Goal: Task Accomplishment & Management: Use online tool/utility

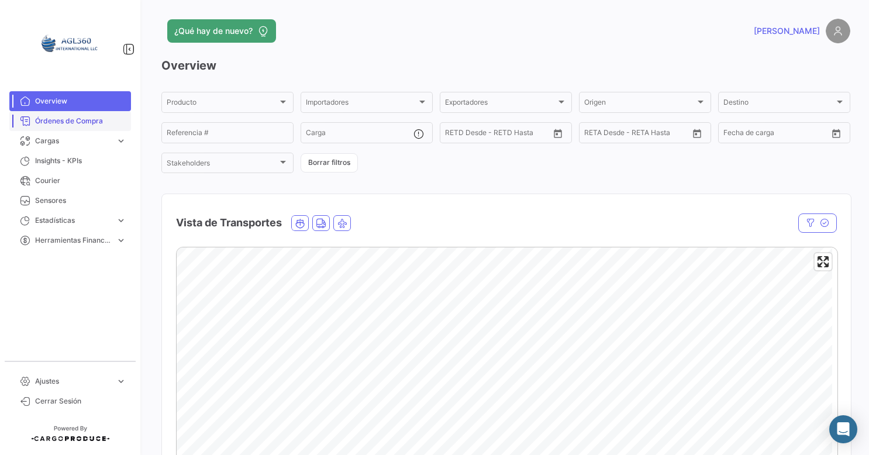
click at [81, 124] on span "Órdenes de Compra" at bounding box center [80, 121] width 91 height 11
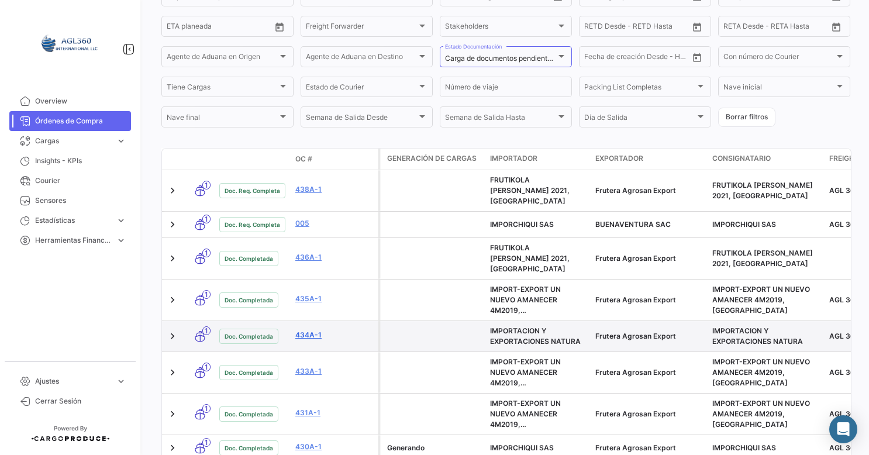
scroll to position [234, 0]
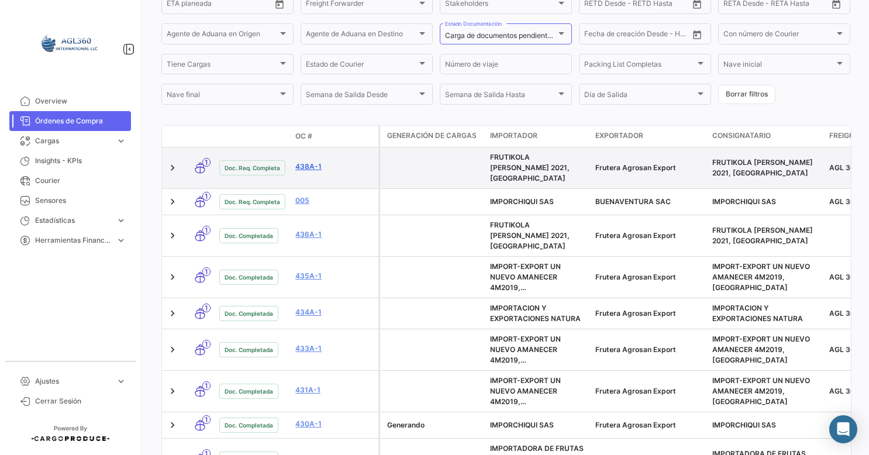
click at [302, 161] on link "438A-1" at bounding box center [334, 166] width 78 height 11
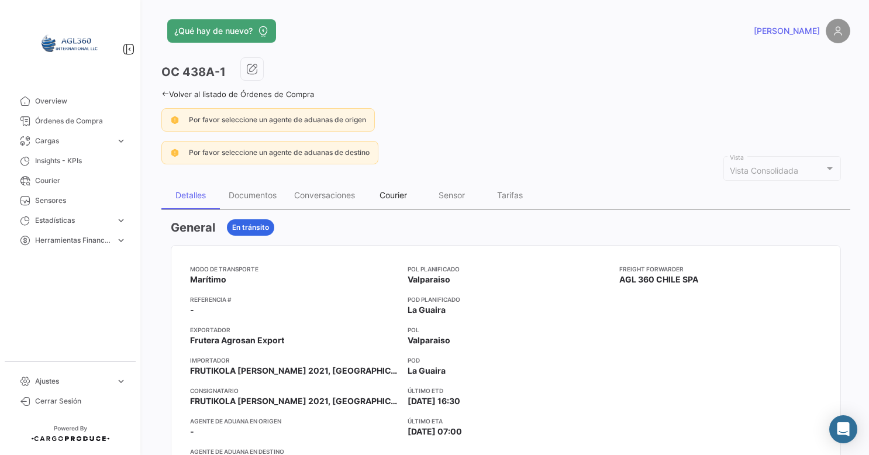
click at [417, 198] on div "Courier" at bounding box center [393, 195] width 58 height 28
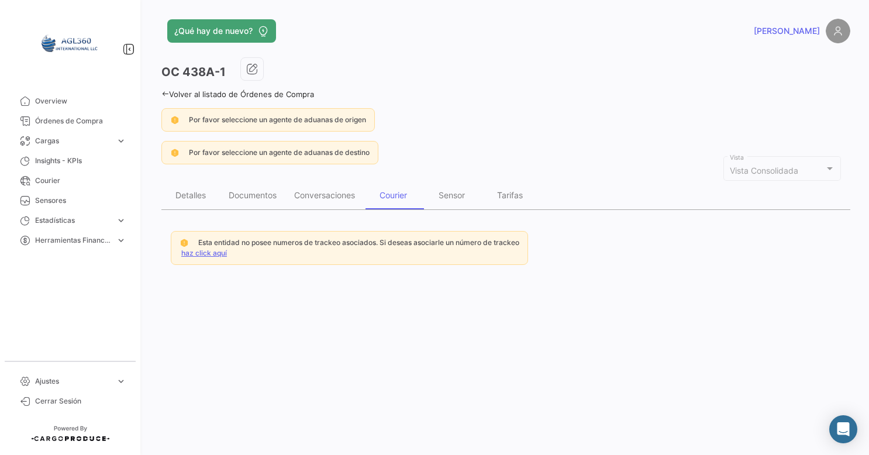
click at [213, 254] on link "haz click aquí" at bounding box center [204, 252] width 46 height 9
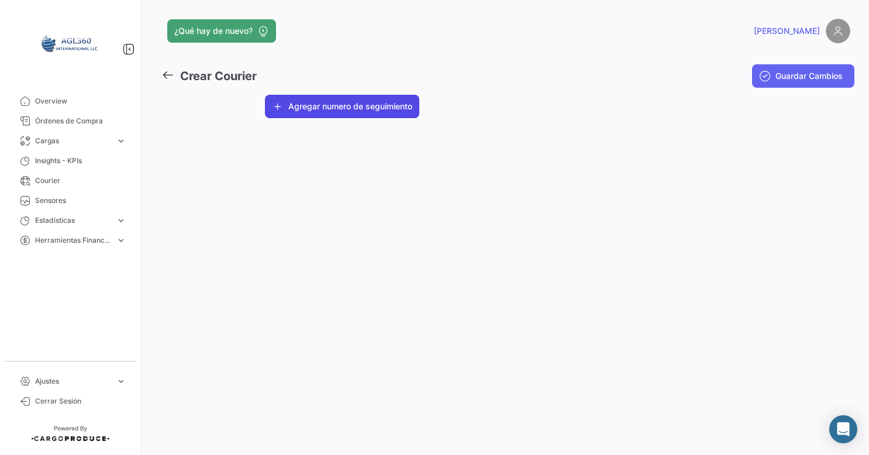
click at [328, 105] on button "Agregar numero de seguimiento" at bounding box center [342, 106] width 154 height 23
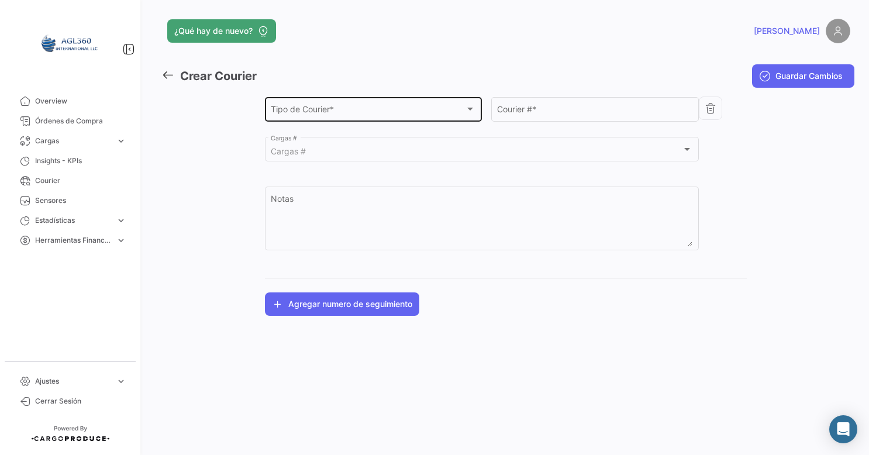
click at [314, 106] on div "Tipo de Courier * Tipo de Courier *" at bounding box center [373, 108] width 205 height 27
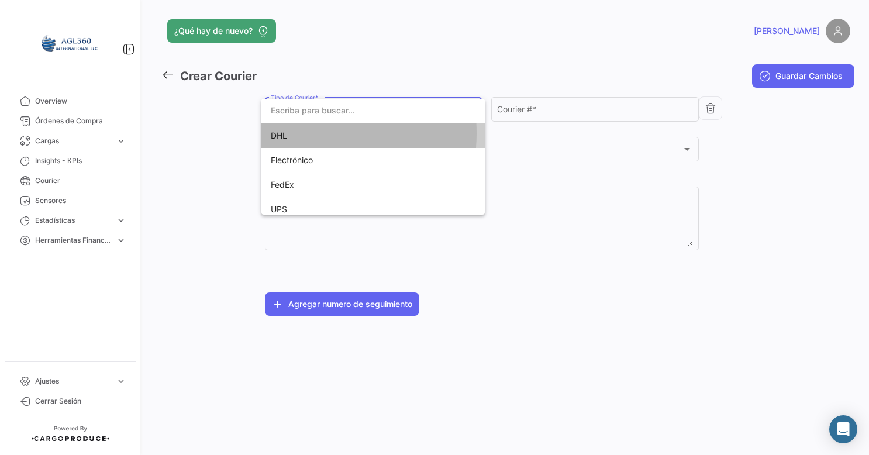
click at [296, 133] on span "DHL" at bounding box center [353, 135] width 164 height 25
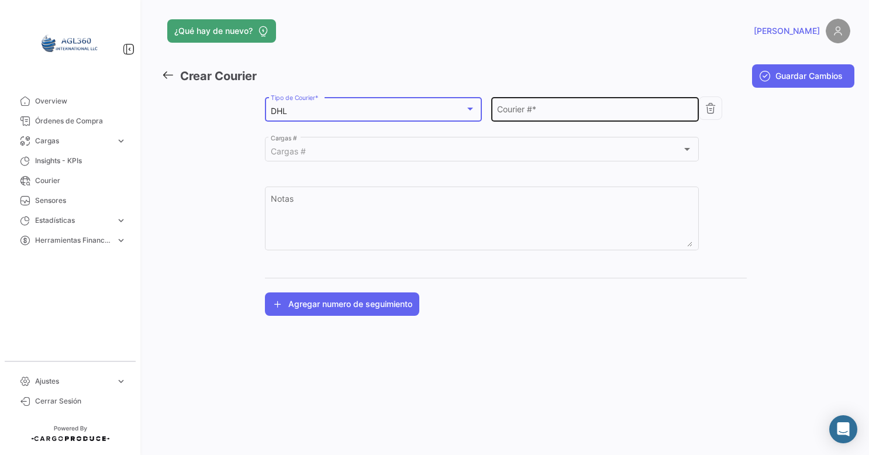
click at [580, 98] on div "Courier # *" at bounding box center [594, 108] width 195 height 27
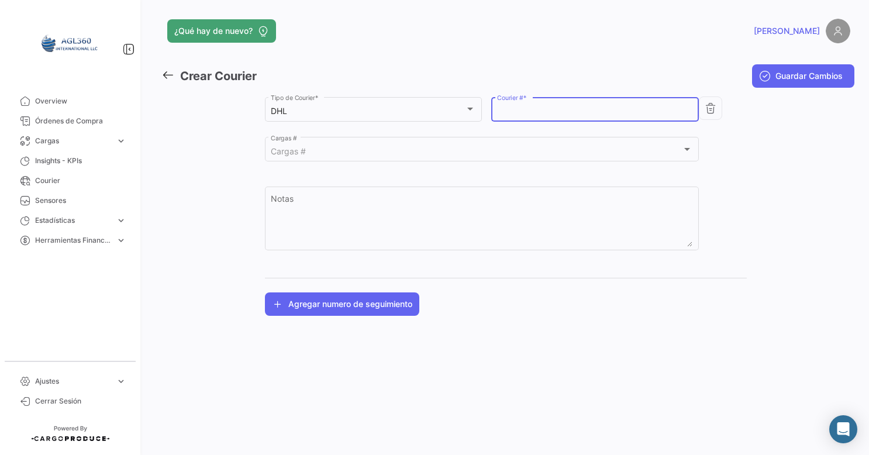
paste input "1196485430"
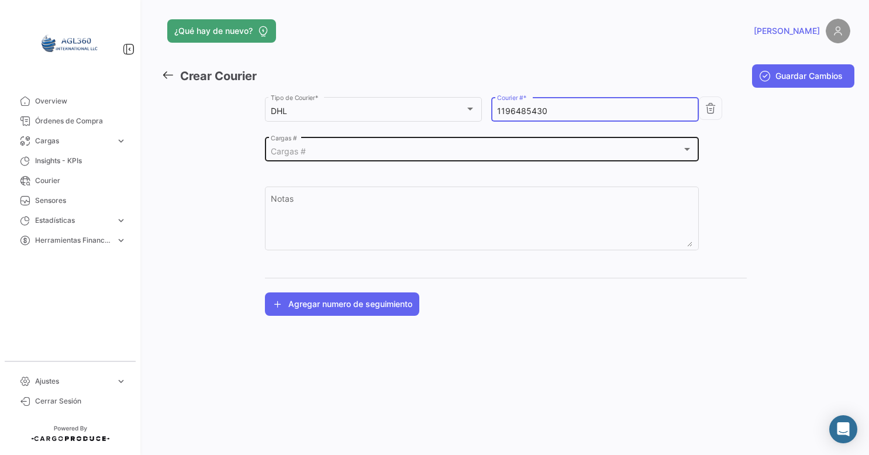
type input "1196485430"
click at [384, 142] on div "Cargas # Cargas #" at bounding box center [481, 148] width 421 height 27
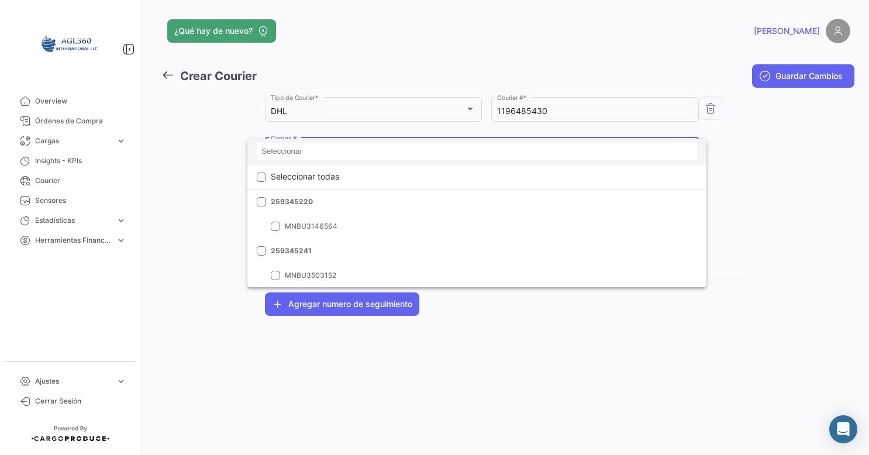
click at [281, 148] on input at bounding box center [477, 152] width 440 height 18
paste input "259885599"
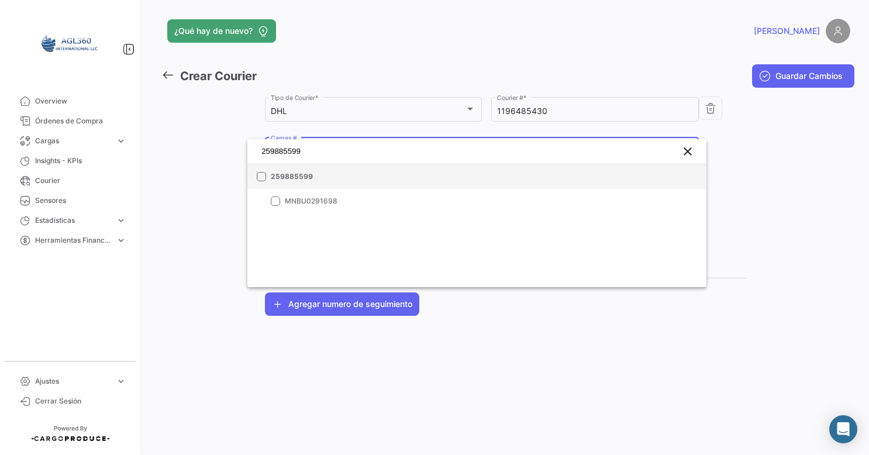
type input "259885599"
click at [263, 179] on mat-pseudo-checkbox at bounding box center [261, 176] width 9 height 9
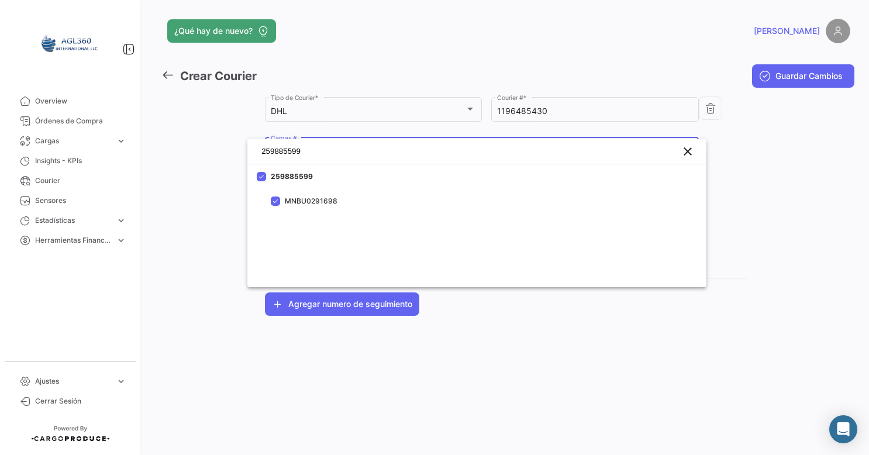
click at [443, 352] on div at bounding box center [434, 227] width 869 height 455
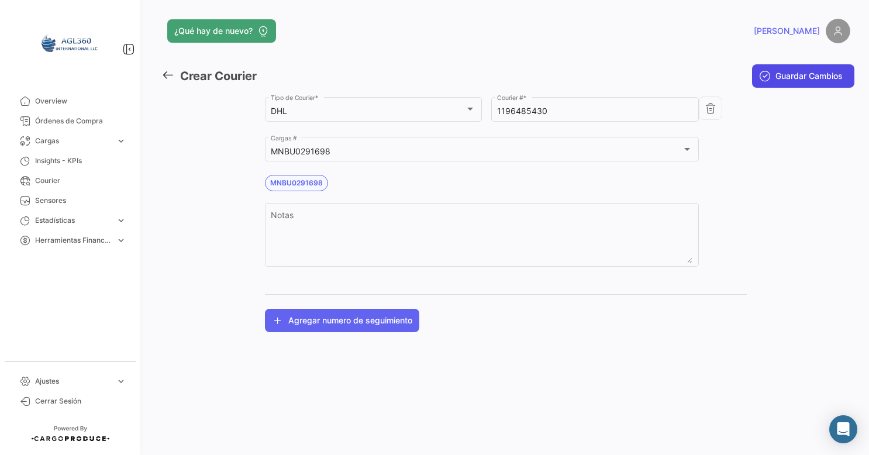
click at [800, 79] on span "Guardar Cambios" at bounding box center [808, 76] width 67 height 12
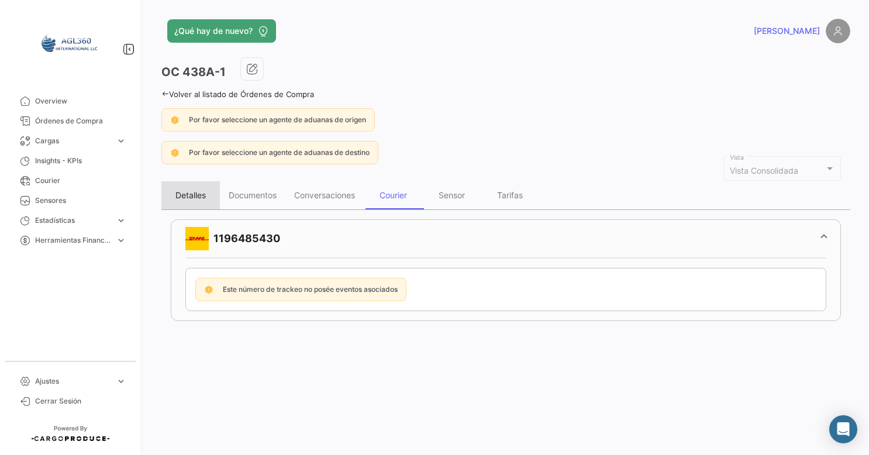
click at [167, 200] on div "Detalles" at bounding box center [190, 195] width 58 height 28
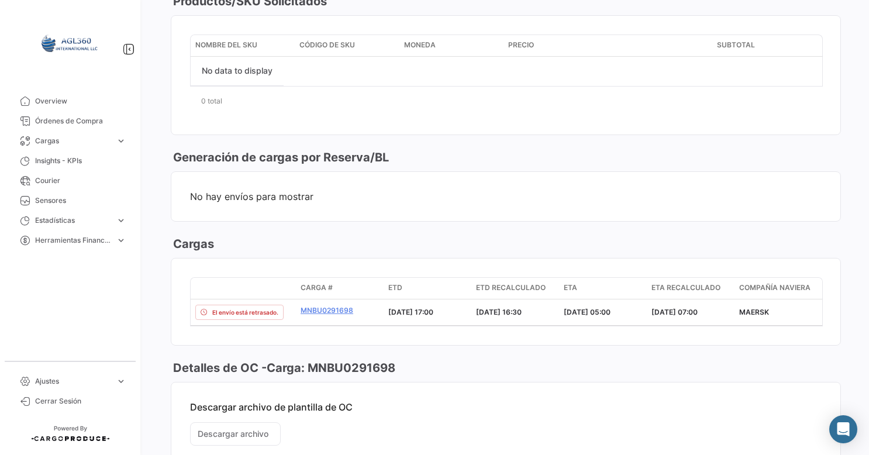
scroll to position [584, 0]
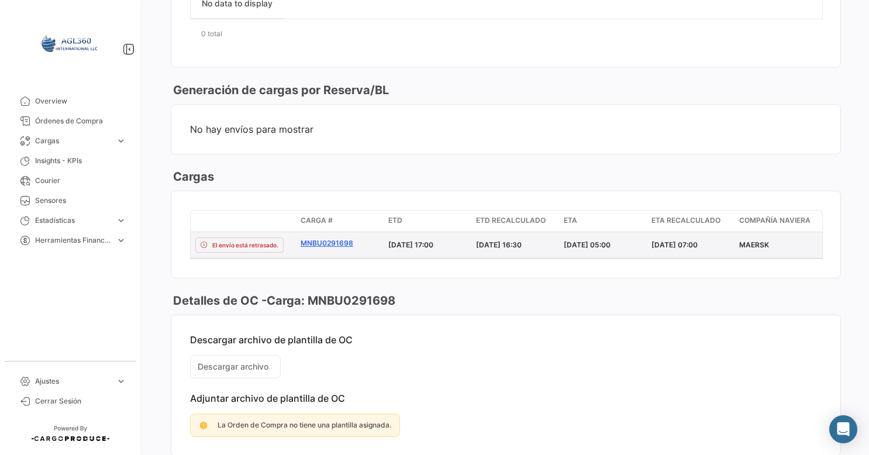
click at [327, 238] on link "MNBU0291698" at bounding box center [339, 243] width 78 height 11
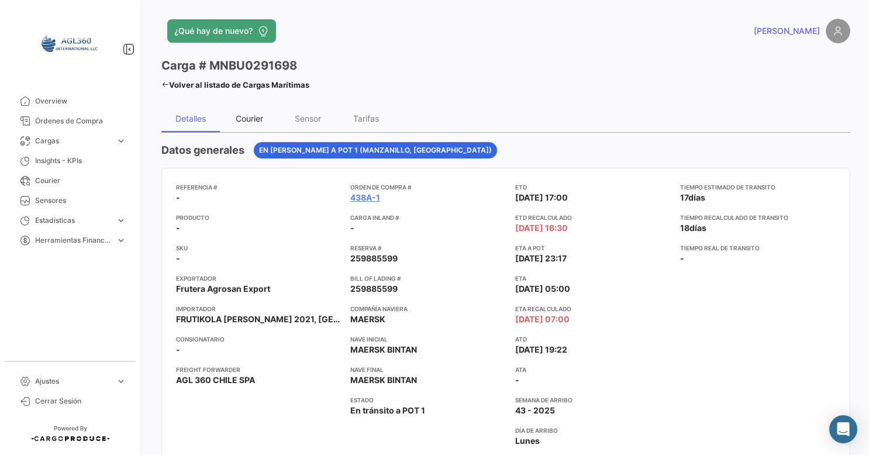
click at [258, 116] on div "Courier" at bounding box center [249, 118] width 27 height 10
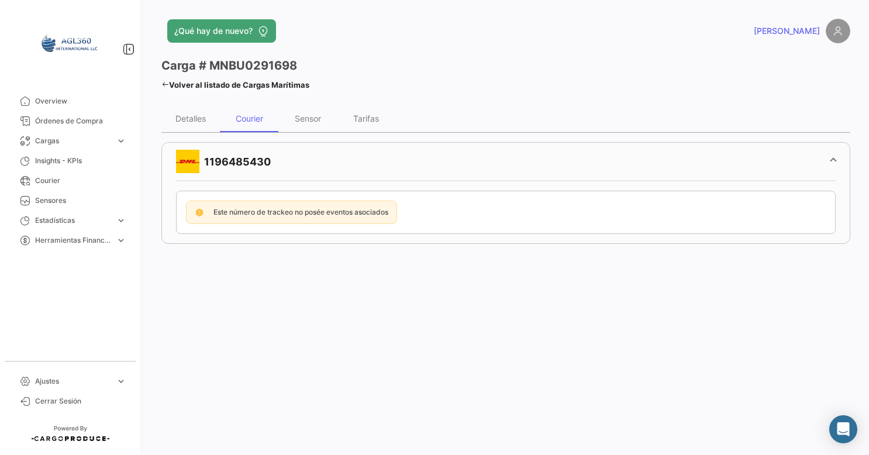
click at [224, 155] on mat-panel-title "1196485430" at bounding box center [498, 161] width 645 height 23
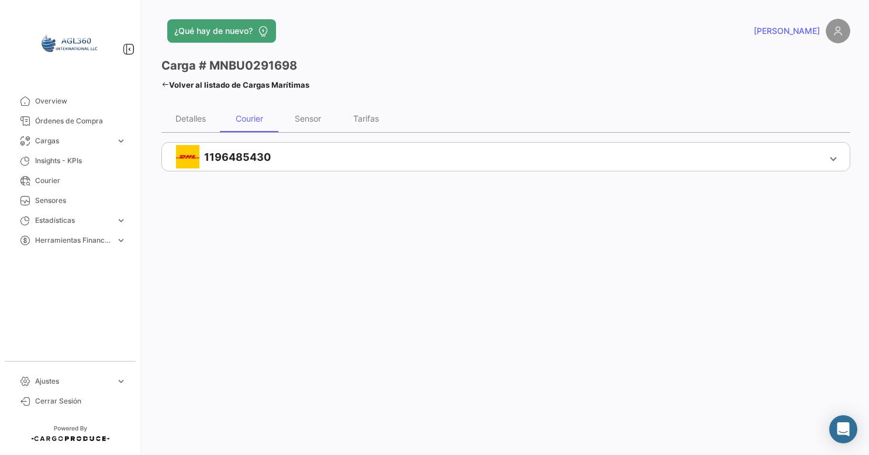
click at [248, 147] on mat-panel-title "1196485430" at bounding box center [498, 156] width 645 height 23
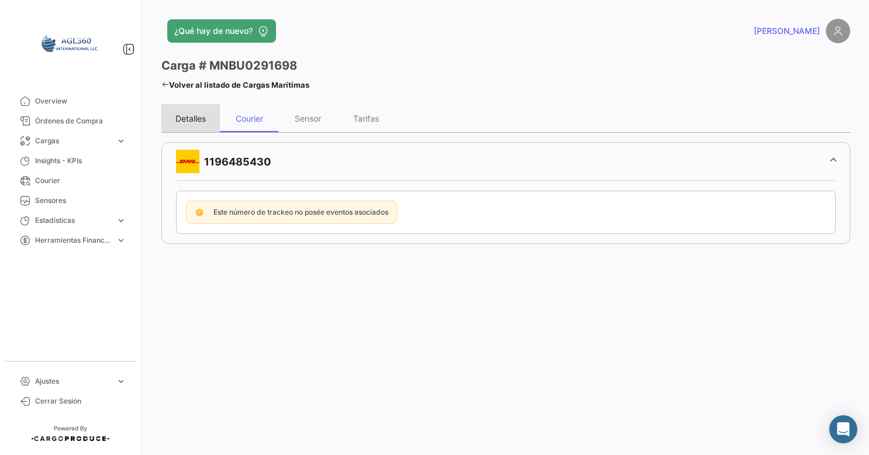
click at [192, 119] on div "Detalles" at bounding box center [190, 118] width 30 height 10
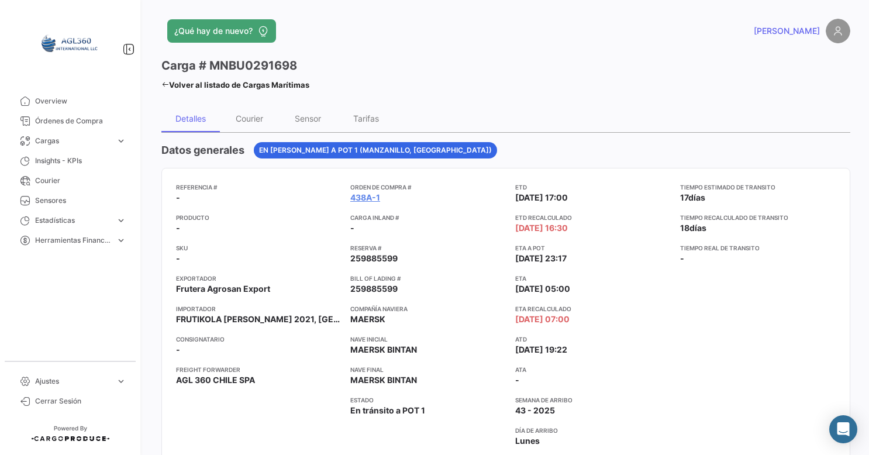
click at [167, 87] on icon at bounding box center [165, 85] width 8 height 8
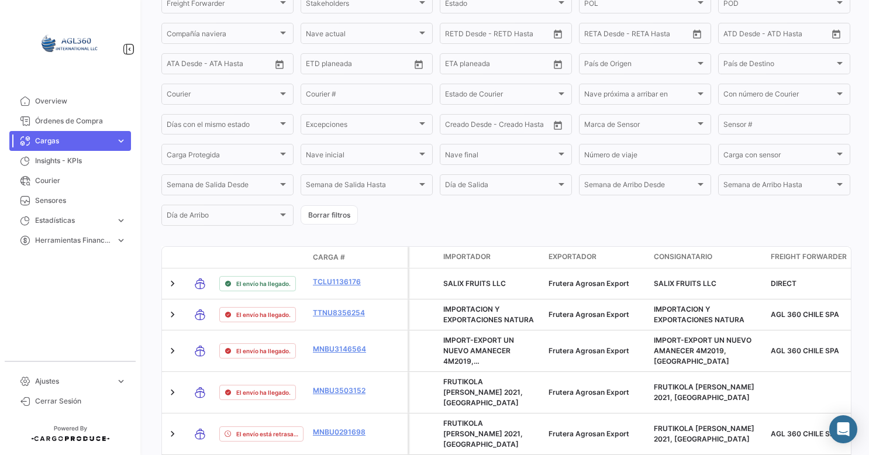
scroll to position [101, 0]
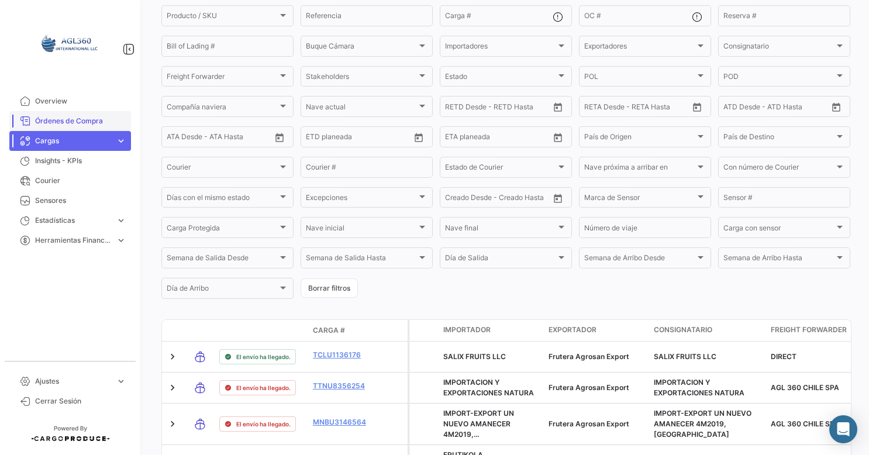
click at [67, 126] on link "Órdenes de Compra" at bounding box center [70, 121] width 122 height 20
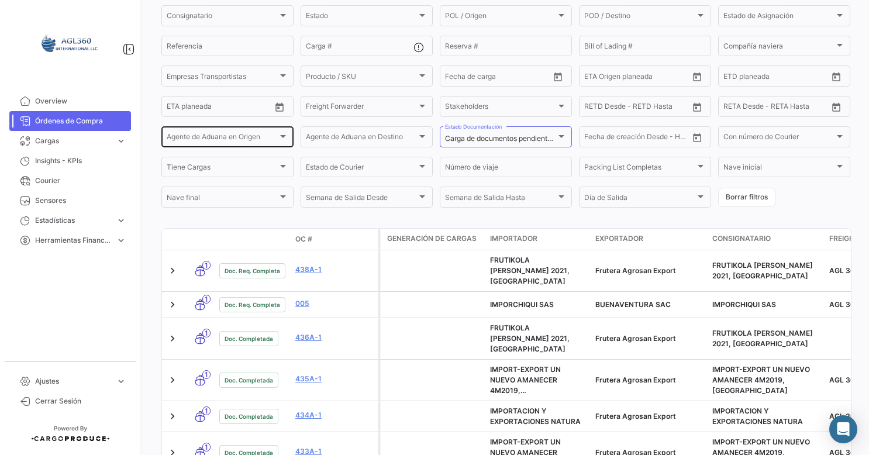
scroll to position [234, 0]
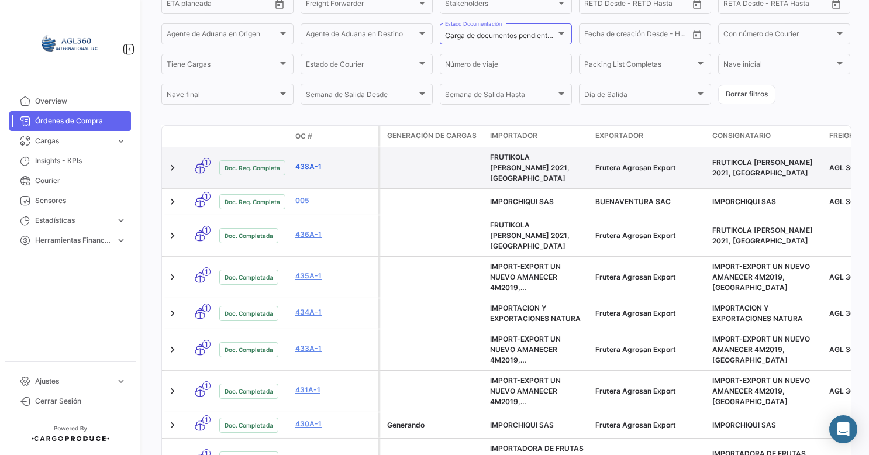
click at [313, 161] on link "438A-1" at bounding box center [334, 166] width 78 height 11
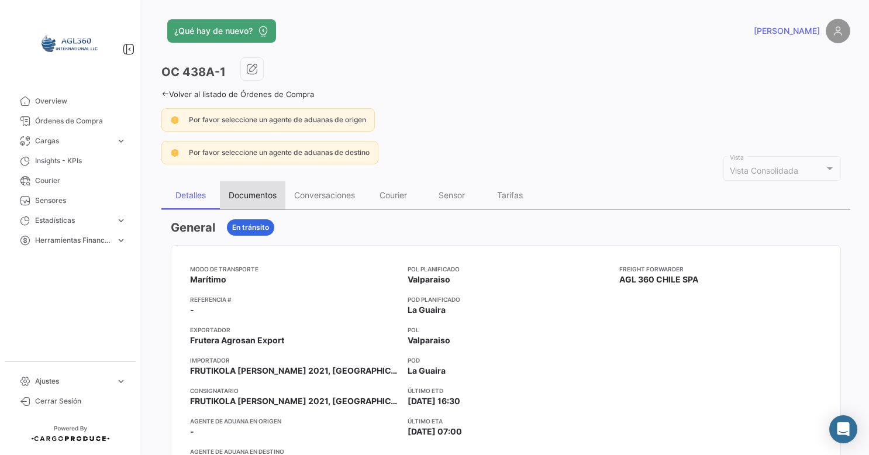
click at [258, 190] on div "Documentos" at bounding box center [253, 195] width 48 height 10
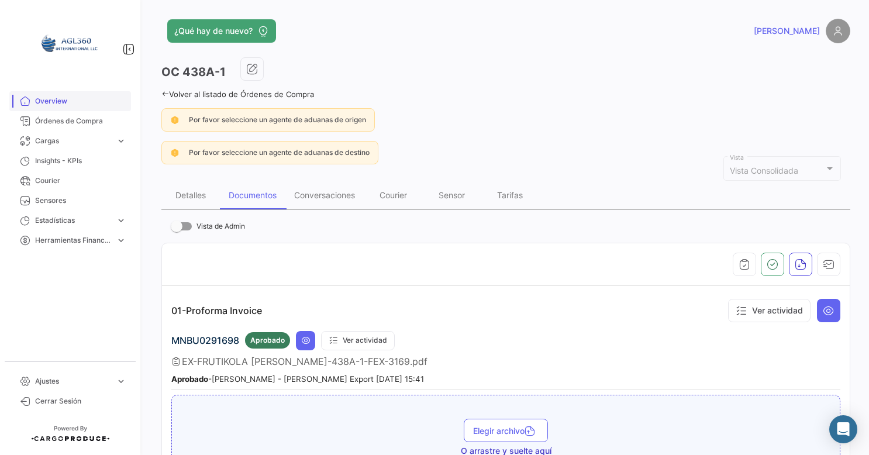
click at [39, 101] on span "Overview" at bounding box center [80, 101] width 91 height 11
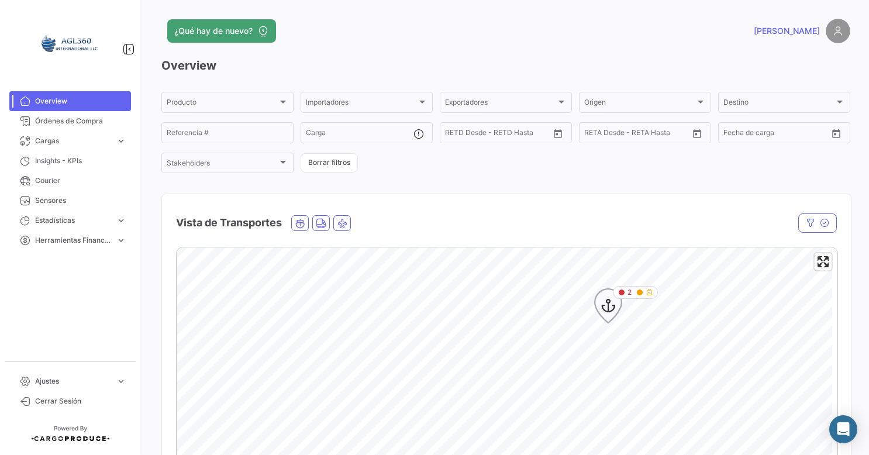
click at [615, 312] on icon "Map marker" at bounding box center [608, 305] width 16 height 25
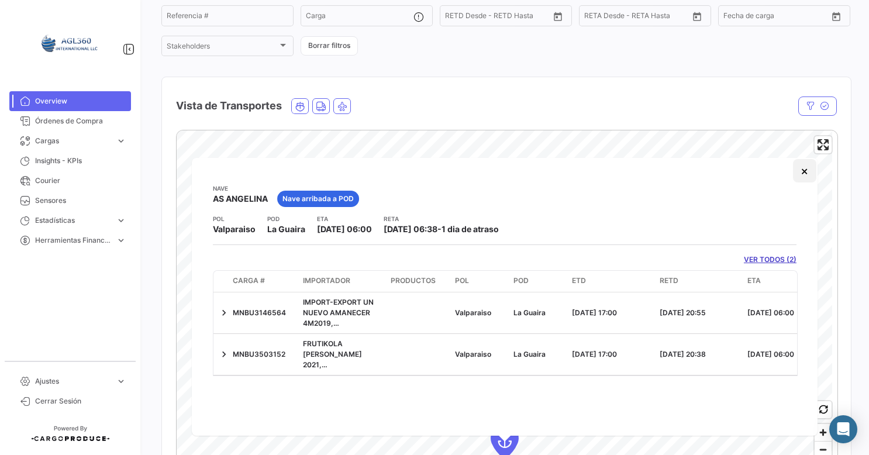
click at [804, 173] on button "×" at bounding box center [804, 170] width 23 height 23
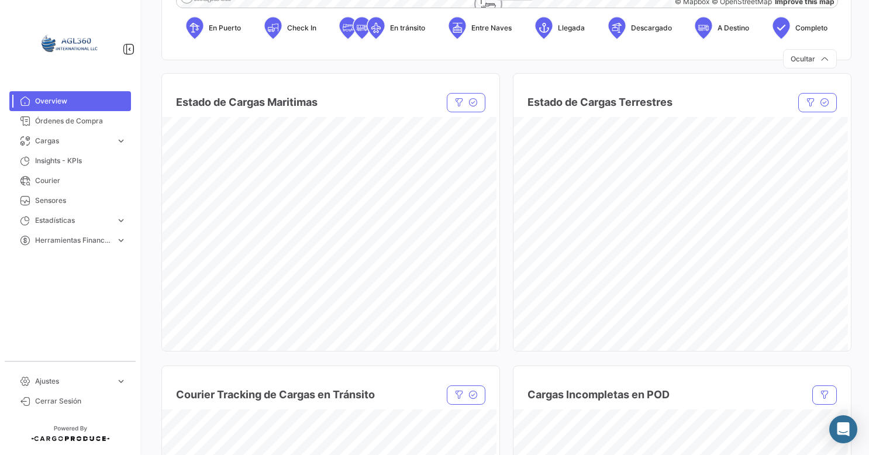
scroll to position [409, 0]
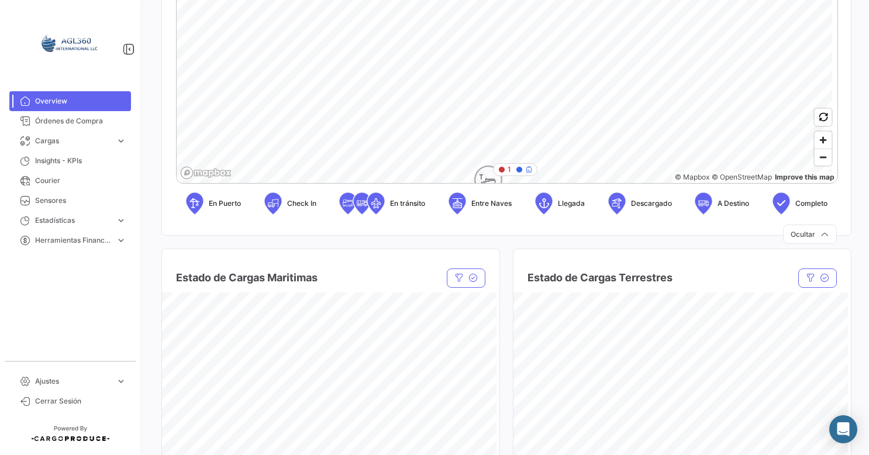
click at [489, 174] on icon "Map marker" at bounding box center [488, 183] width 16 height 25
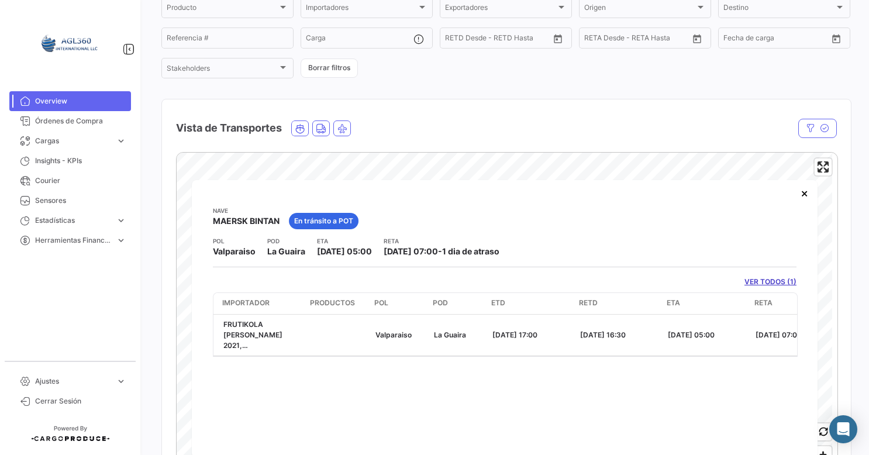
scroll to position [0, 335]
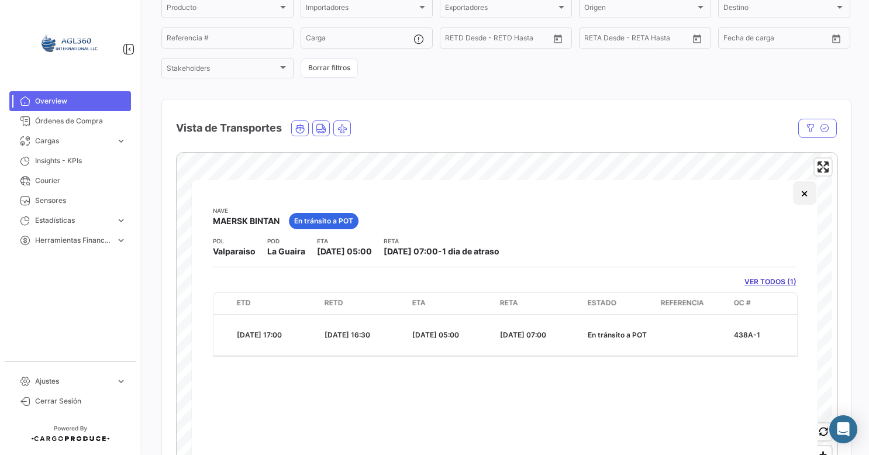
click at [802, 194] on button "×" at bounding box center [804, 192] width 23 height 23
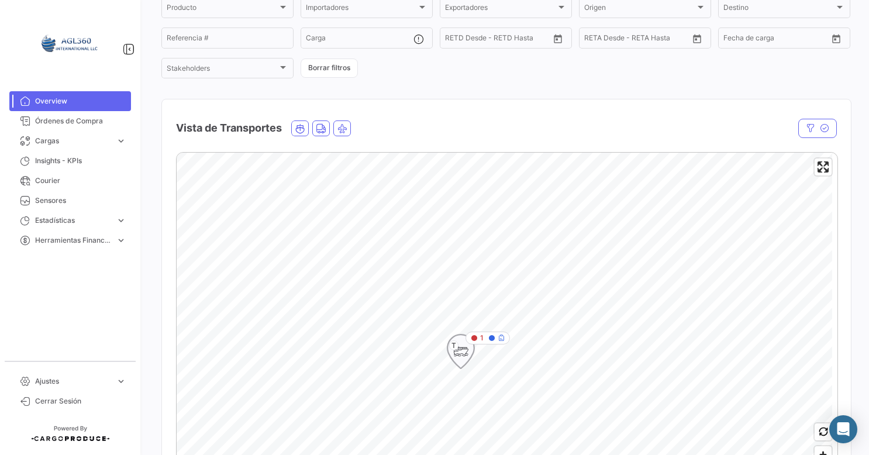
scroll to position [212, 0]
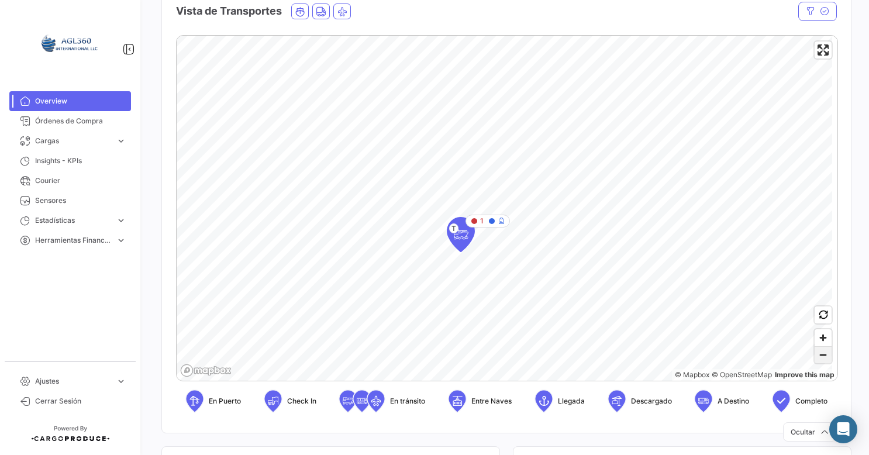
click at [818, 354] on span "Zoom out" at bounding box center [822, 355] width 17 height 16
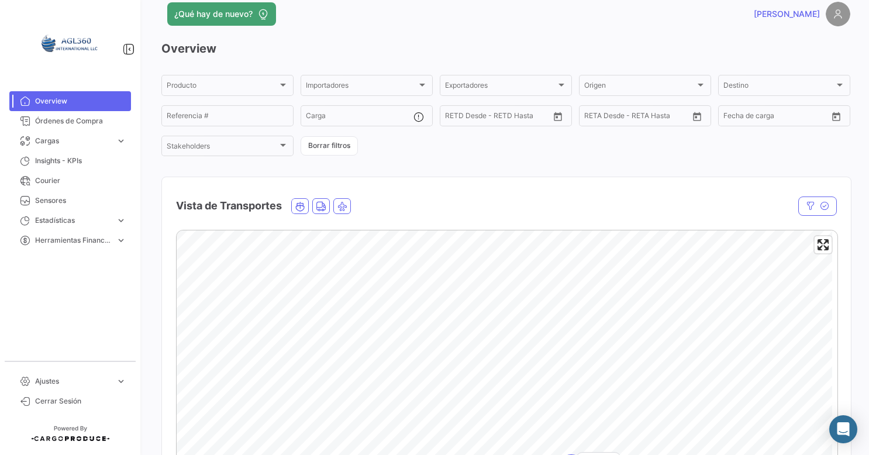
scroll to position [0, 0]
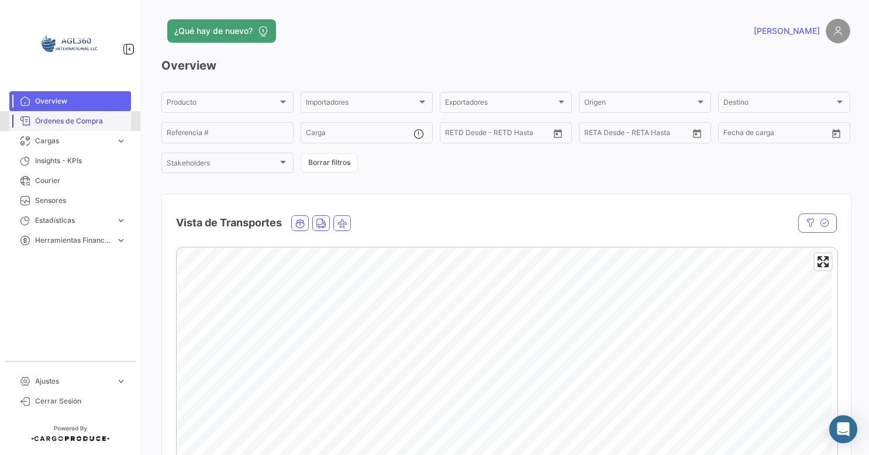
click at [72, 123] on span "Órdenes de Compra" at bounding box center [80, 121] width 91 height 11
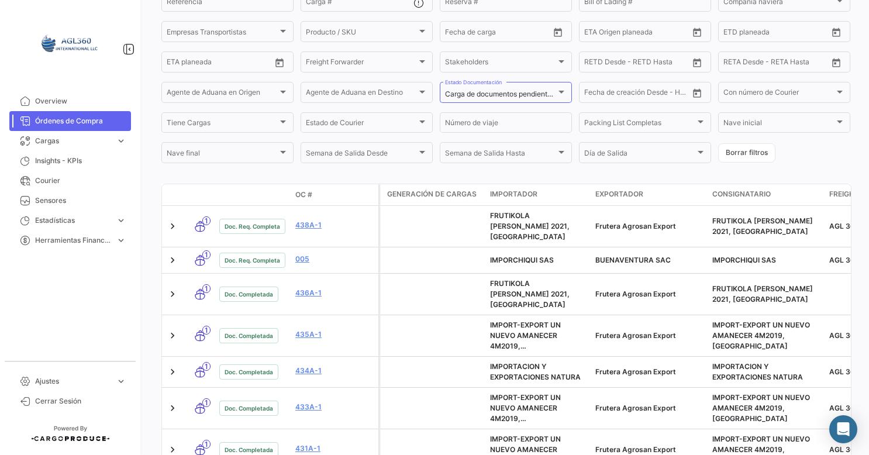
scroll to position [234, 0]
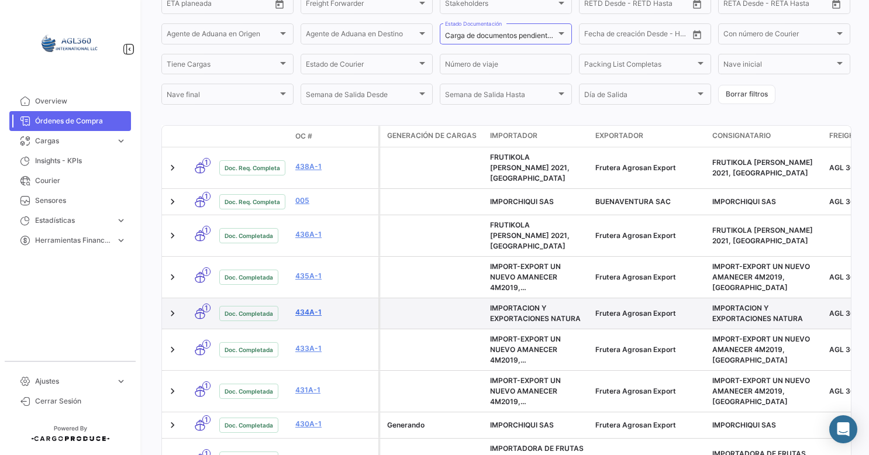
click at [304, 307] on link "434A-1" at bounding box center [334, 312] width 78 height 11
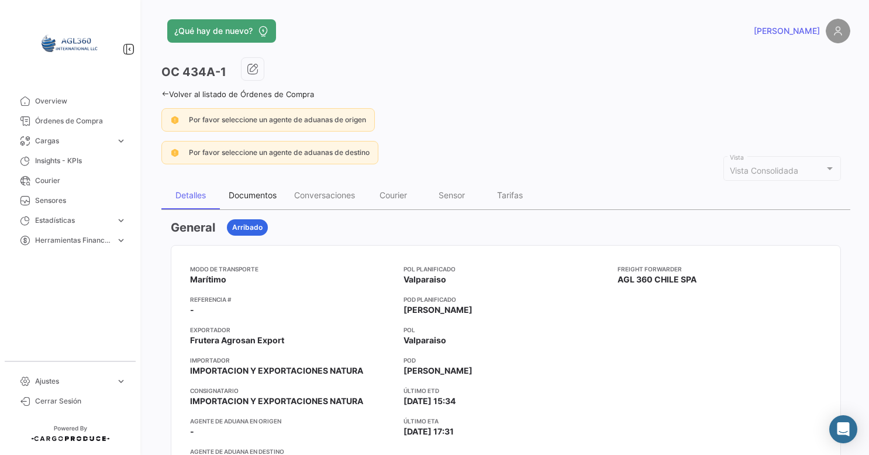
click at [254, 185] on div "Documentos" at bounding box center [252, 195] width 65 height 28
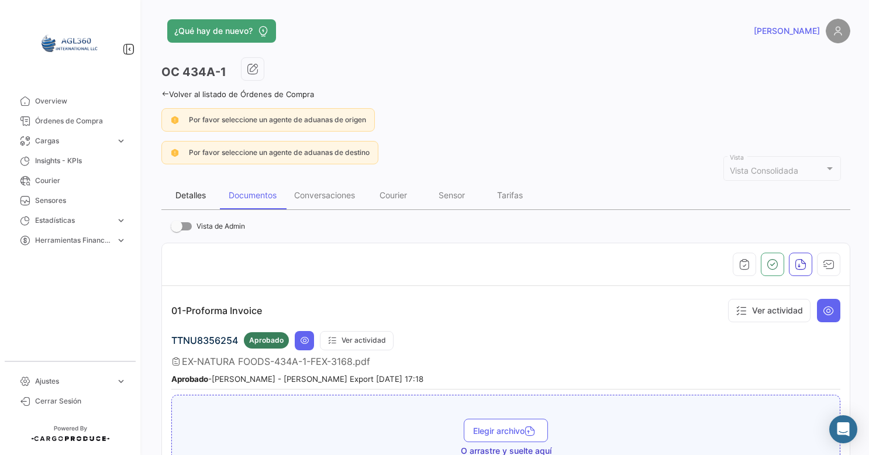
drag, startPoint x: 195, startPoint y: 192, endPoint x: 241, endPoint y: 198, distance: 46.0
click at [195, 192] on div "Detalles" at bounding box center [190, 195] width 30 height 10
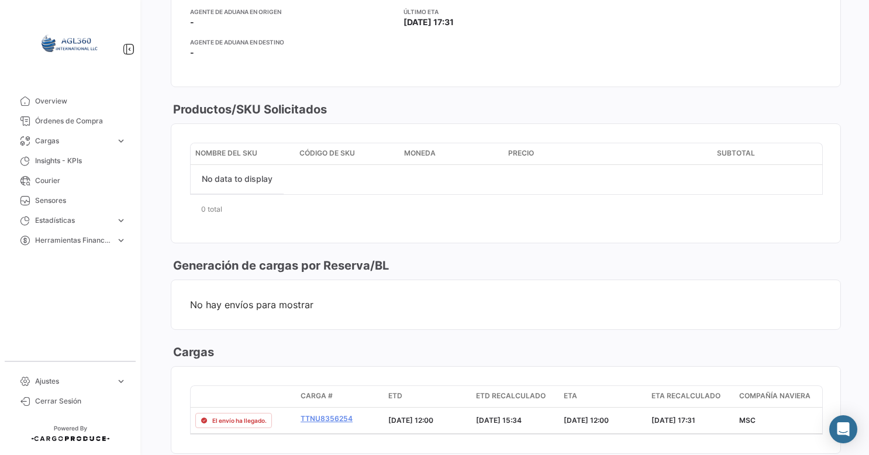
scroll to position [526, 0]
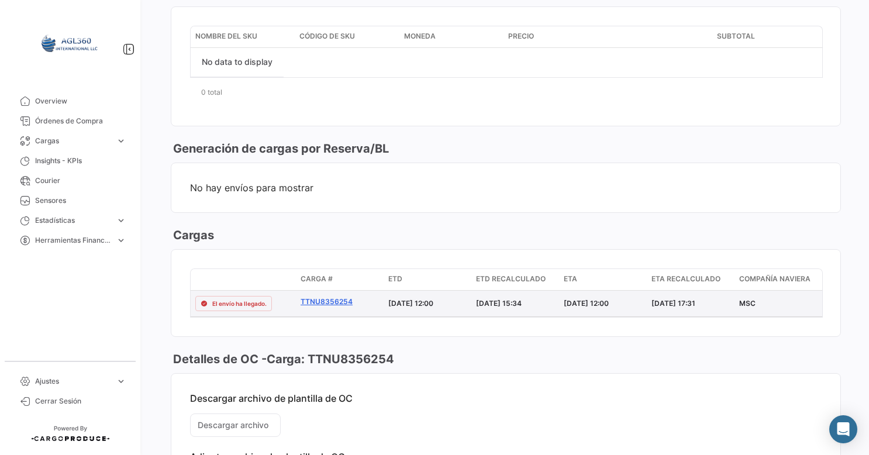
click at [330, 297] on link "TTNU8356254" at bounding box center [339, 301] width 78 height 11
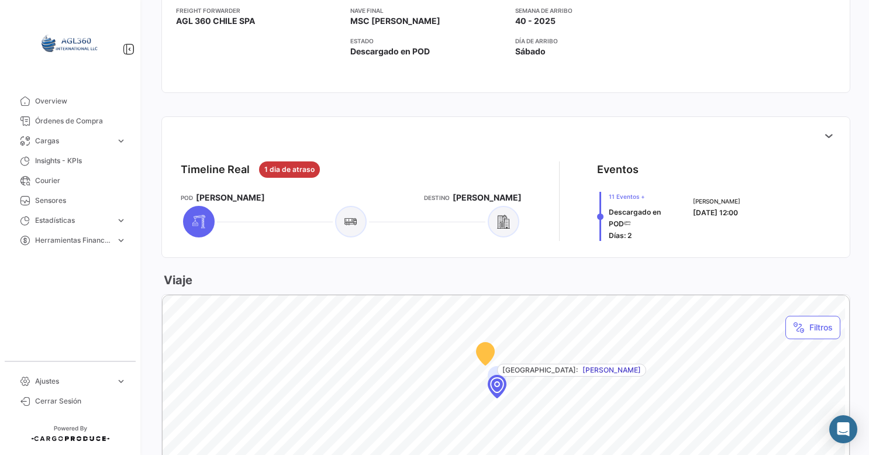
scroll to position [409, 0]
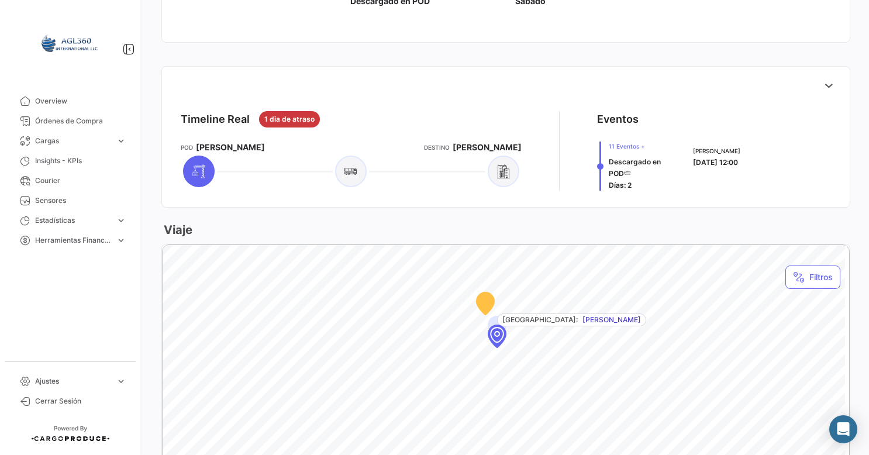
click at [616, 189] on span "11 Eventos + Descargado en POD [PERSON_NAME]: 2" at bounding box center [643, 165] width 70 height 49
click at [707, 168] on div "Buenaventura [DATE] 12:00" at bounding box center [759, 165] width 143 height 49
click at [824, 88] on icon at bounding box center [828, 85] width 12 height 12
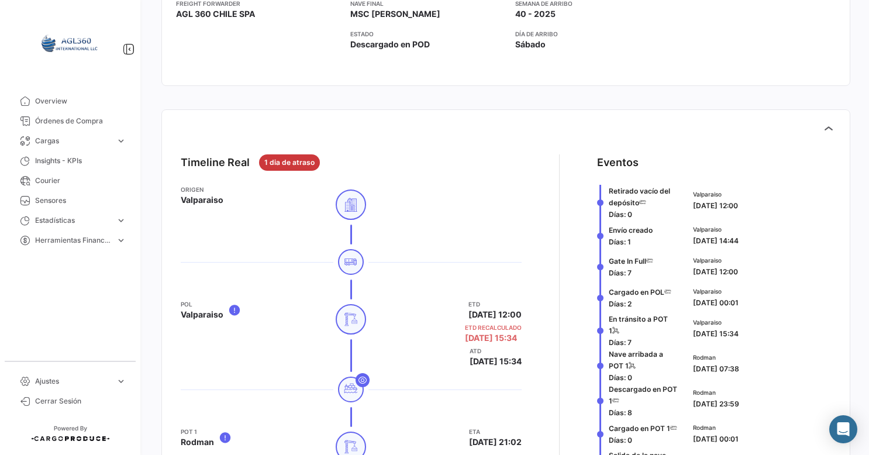
scroll to position [292, 0]
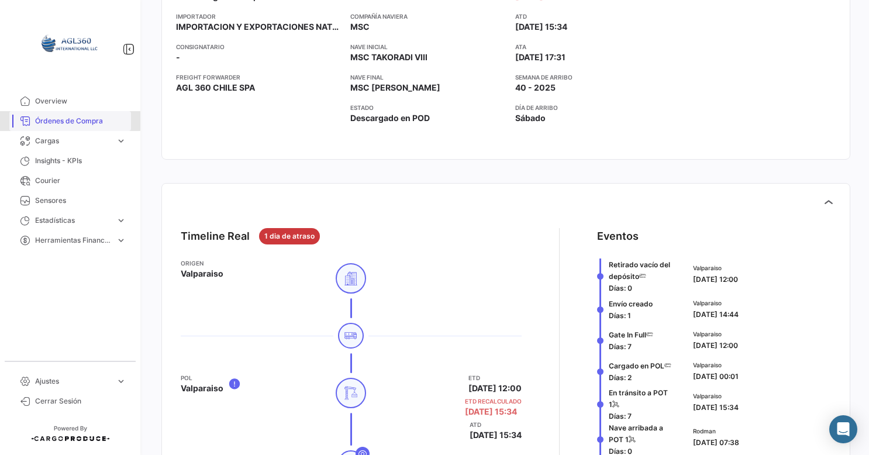
click at [54, 116] on span "Órdenes de Compra" at bounding box center [80, 121] width 91 height 11
